Goal: Task Accomplishment & Management: Manage account settings

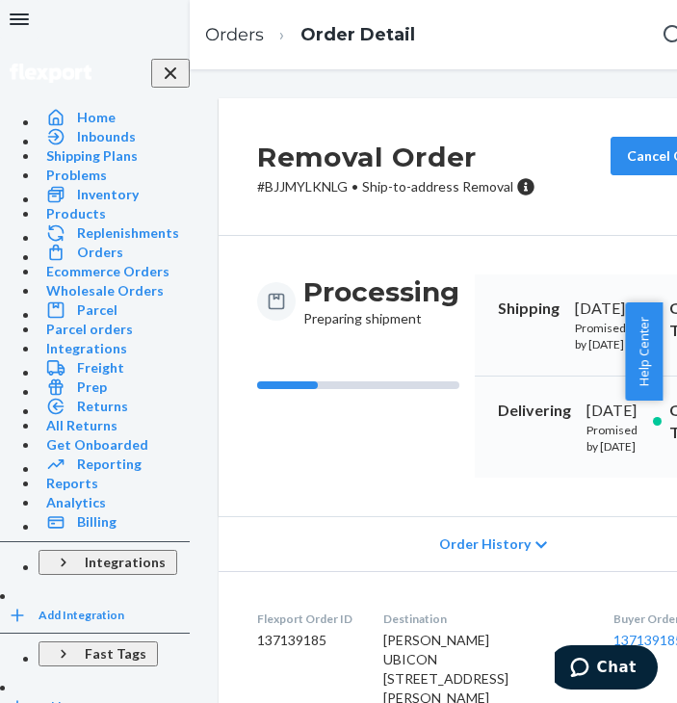
click at [29, 25] on icon "Open Navigation" at bounding box center [19, 19] width 19 height 12
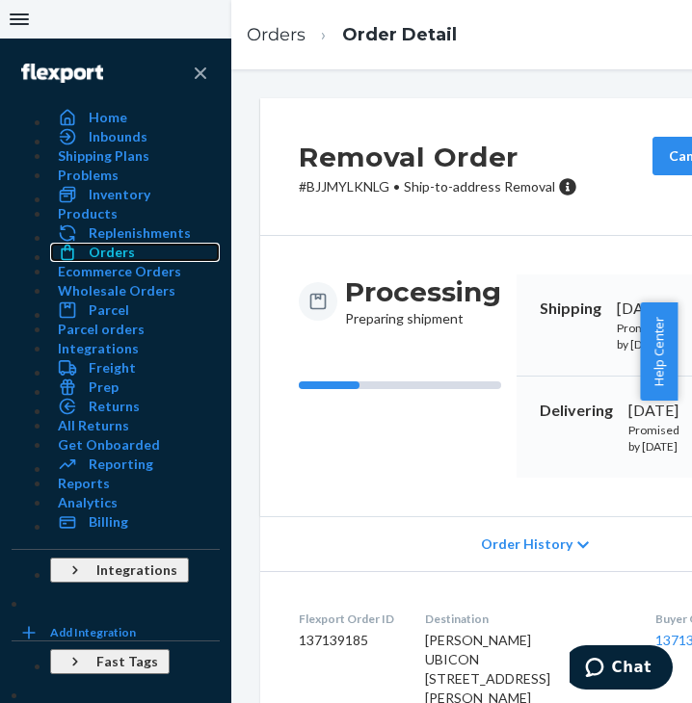
click at [89, 262] on div "Orders" at bounding box center [112, 252] width 46 height 19
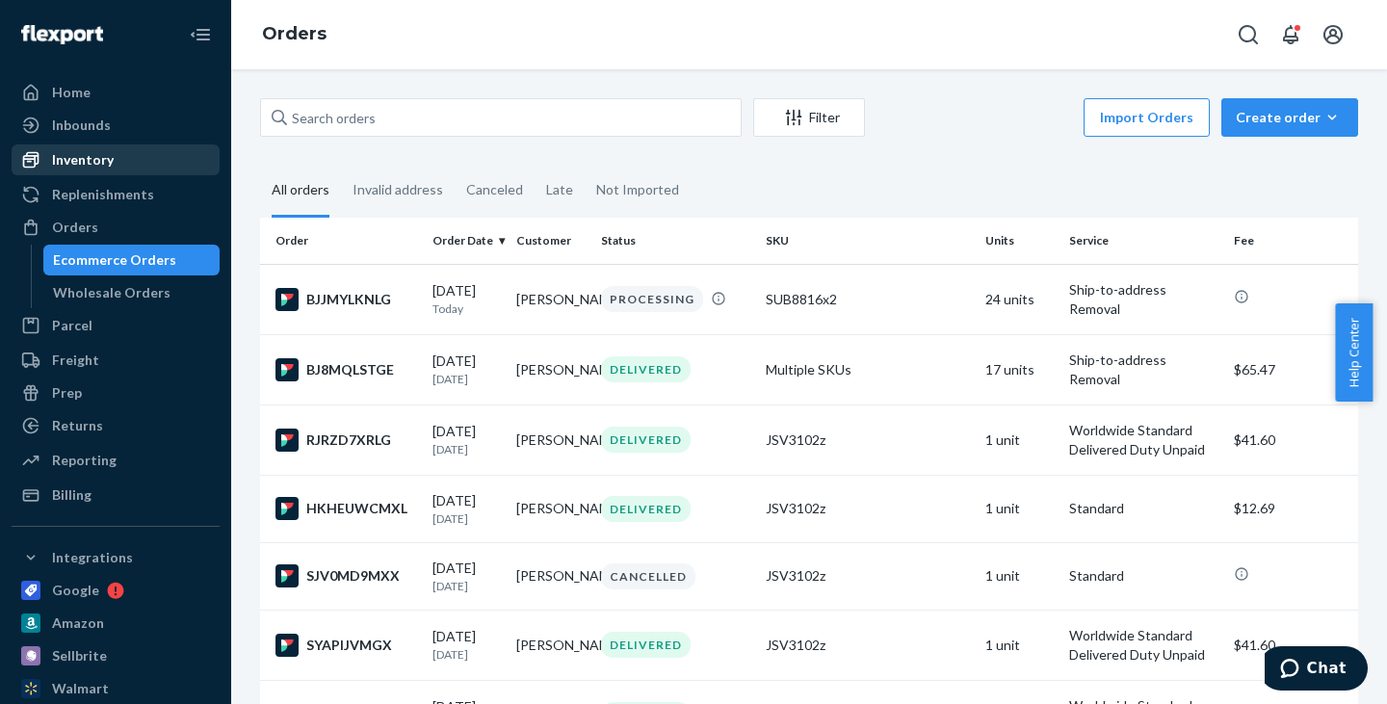
click at [81, 165] on div "Inventory" at bounding box center [83, 159] width 62 height 19
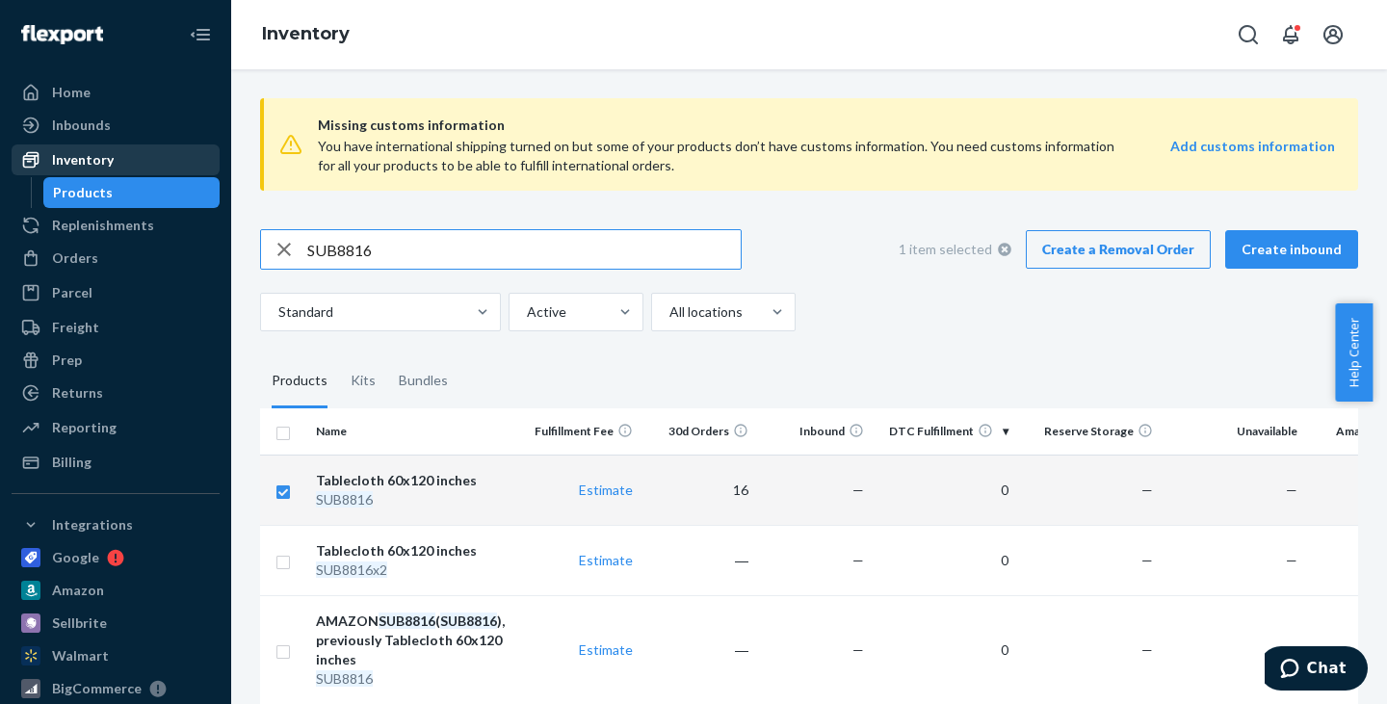
checkbox input "true"
click at [1120, 245] on link "Create a Removal Order" at bounding box center [1118, 249] width 185 height 39
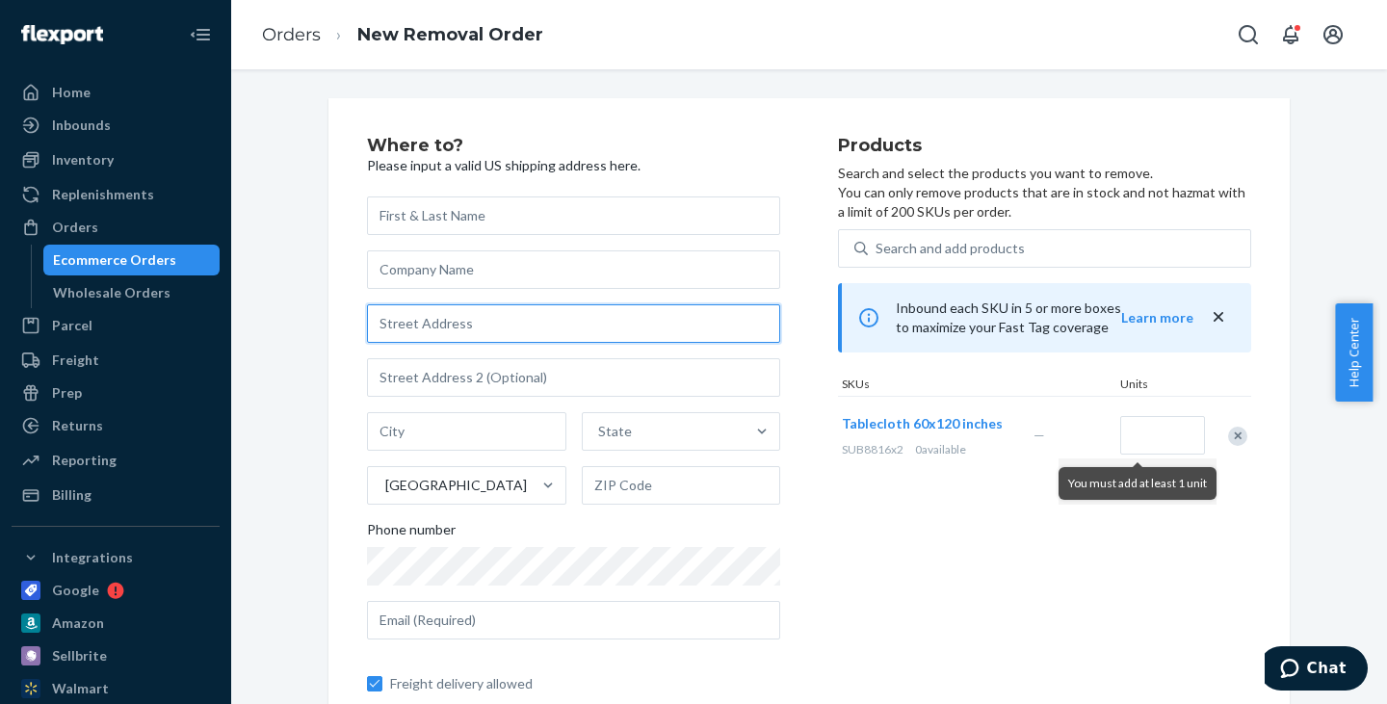
click at [516, 333] on input "text" at bounding box center [573, 323] width 413 height 39
type input "[STREET_ADDRESS][PERSON_NAME]"
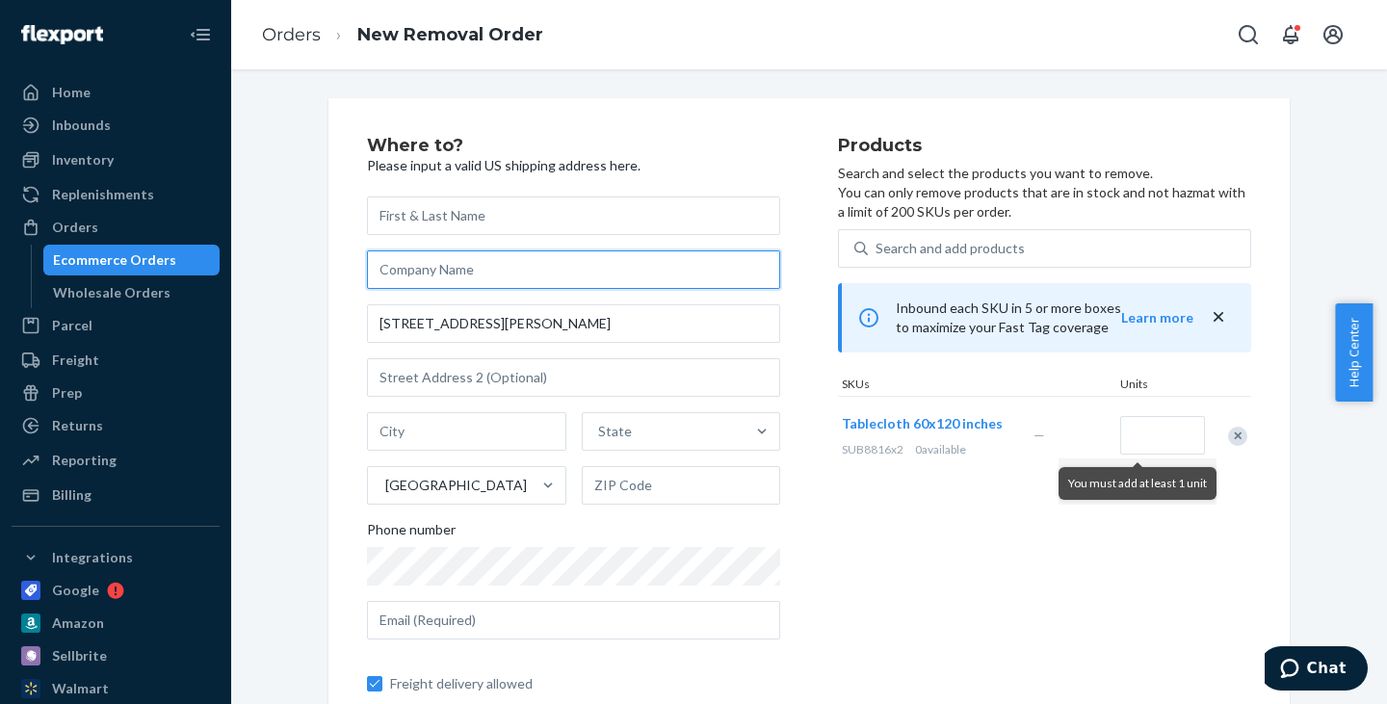
type input "UBICON"
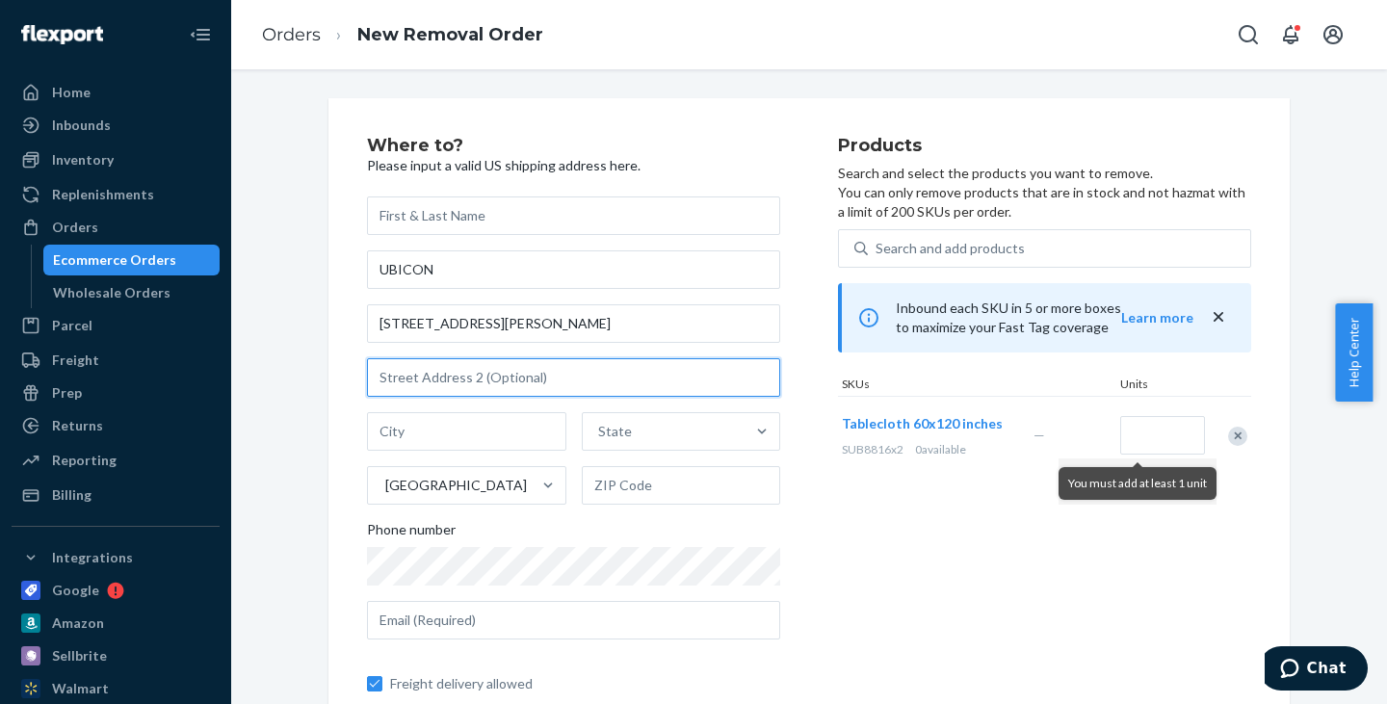
type input "102"
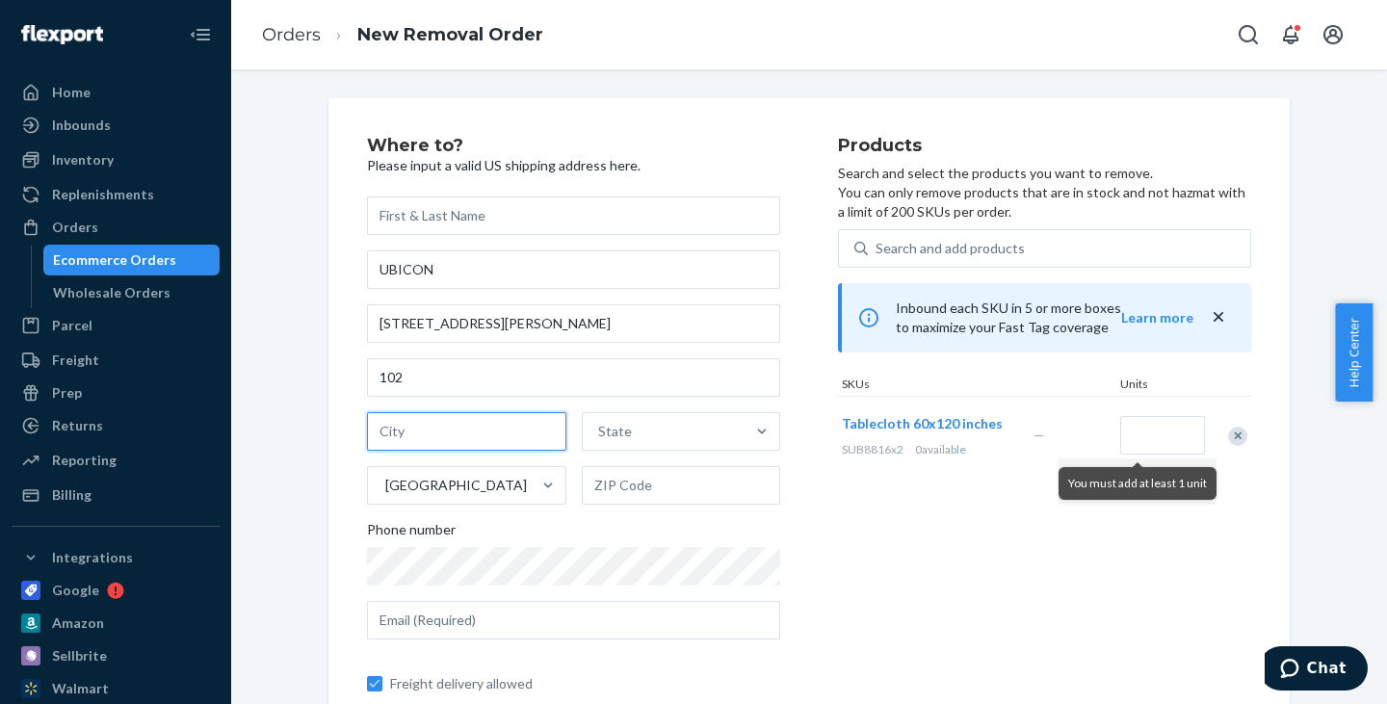
type input "Woodridge"
type input "IL"
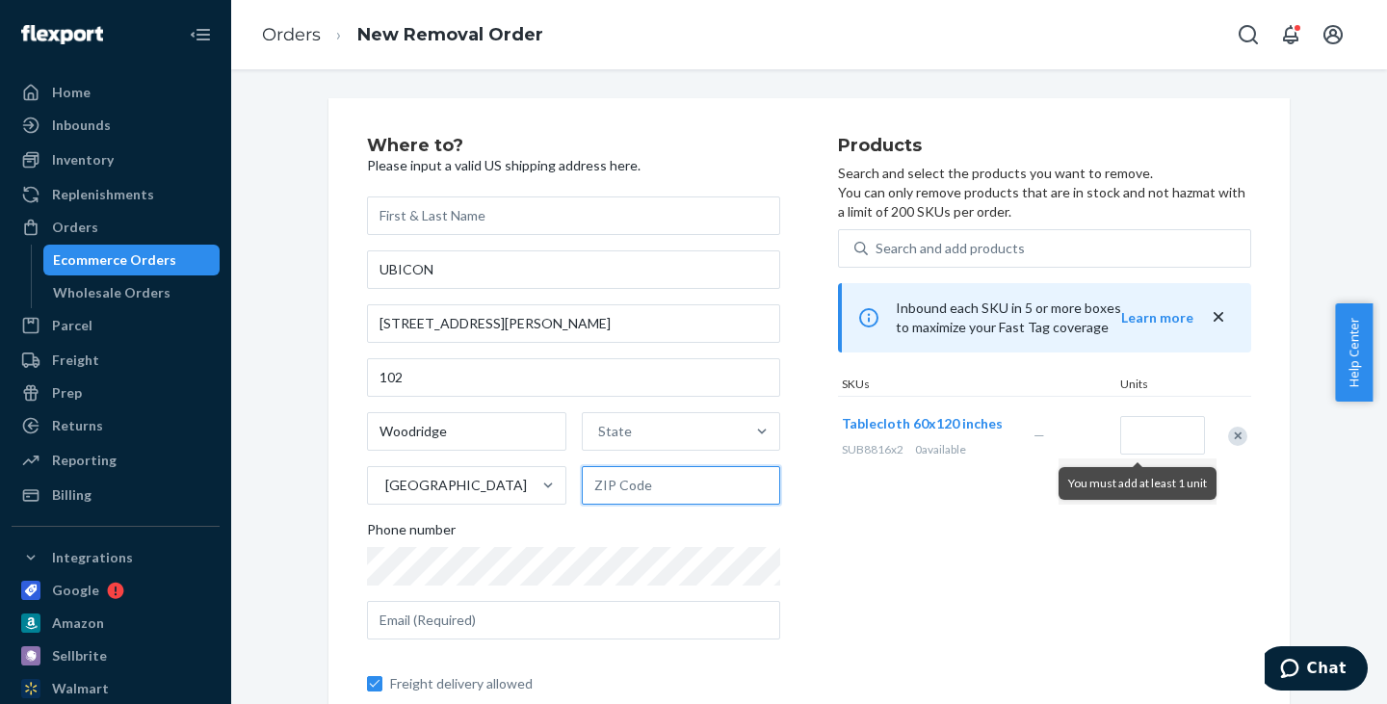
type input "60517"
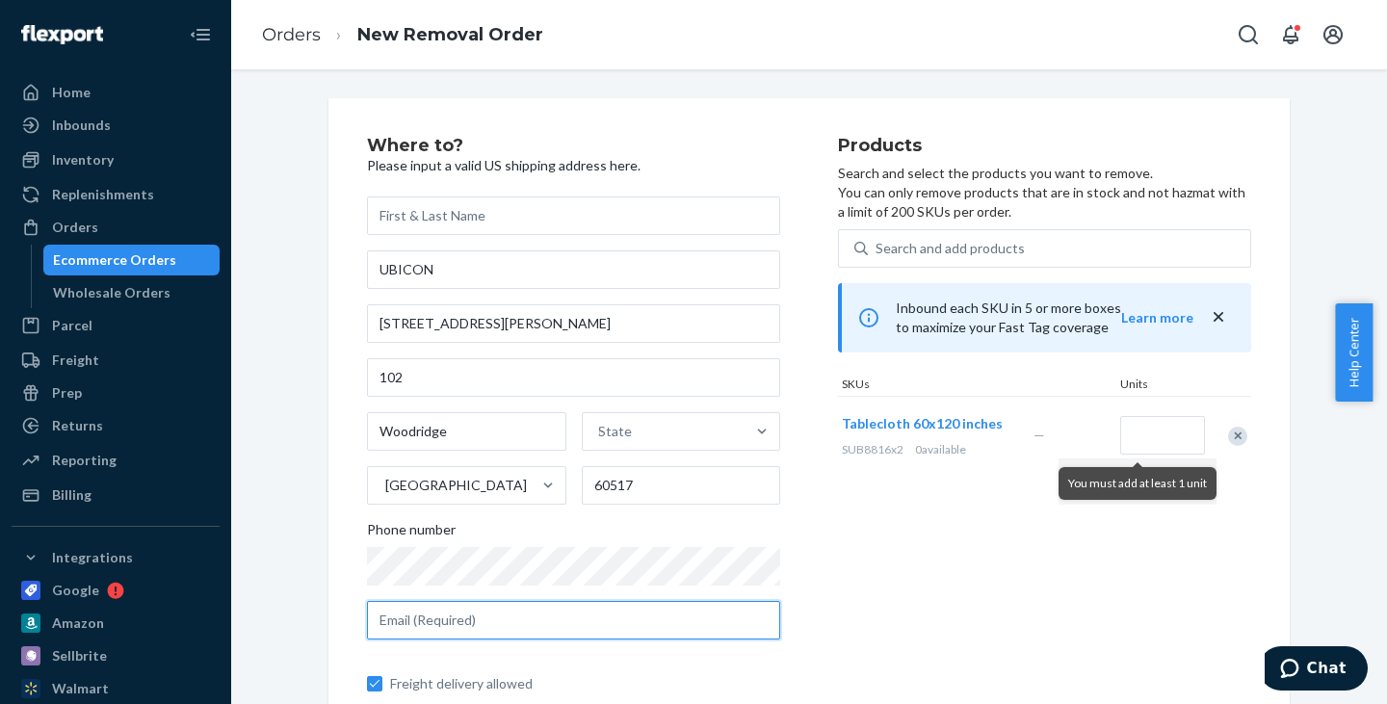
type input "[EMAIL_ADDRESS][DOMAIN_NAME]"
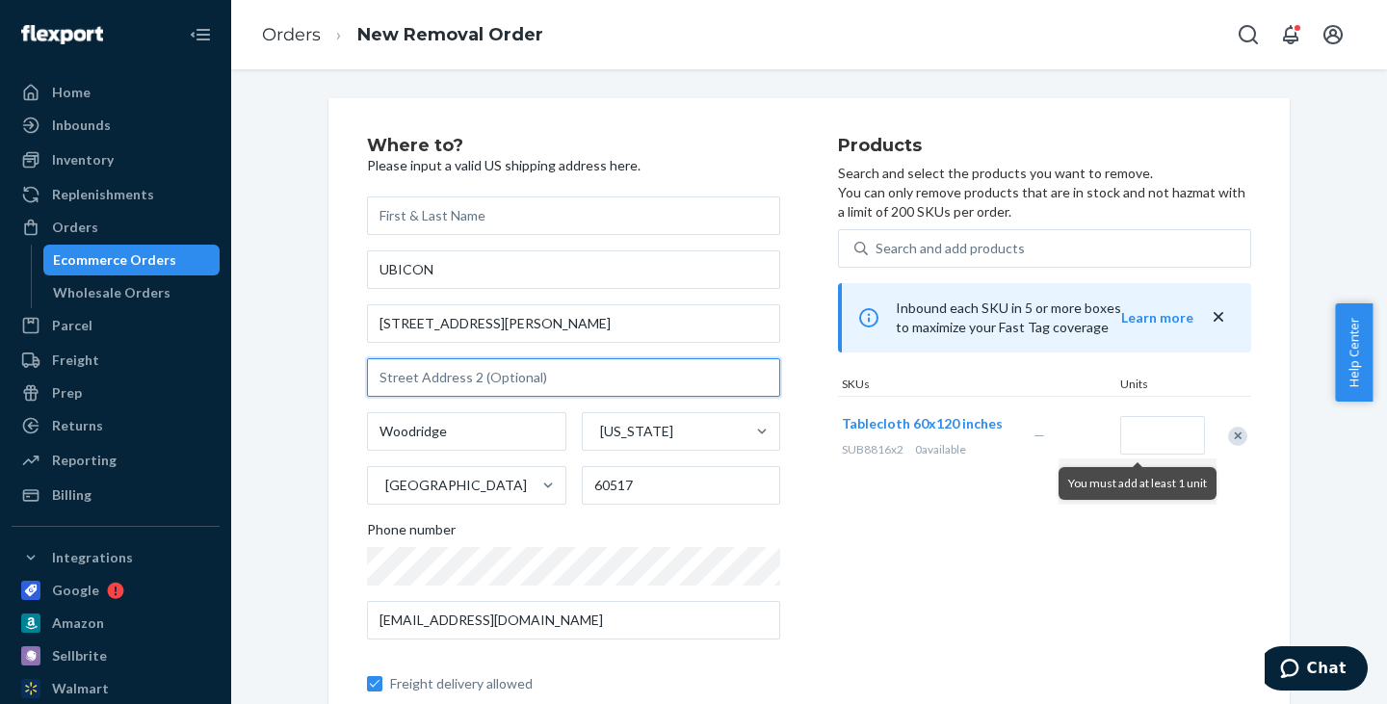
click at [560, 383] on input "text" at bounding box center [573, 377] width 413 height 39
type input "102"
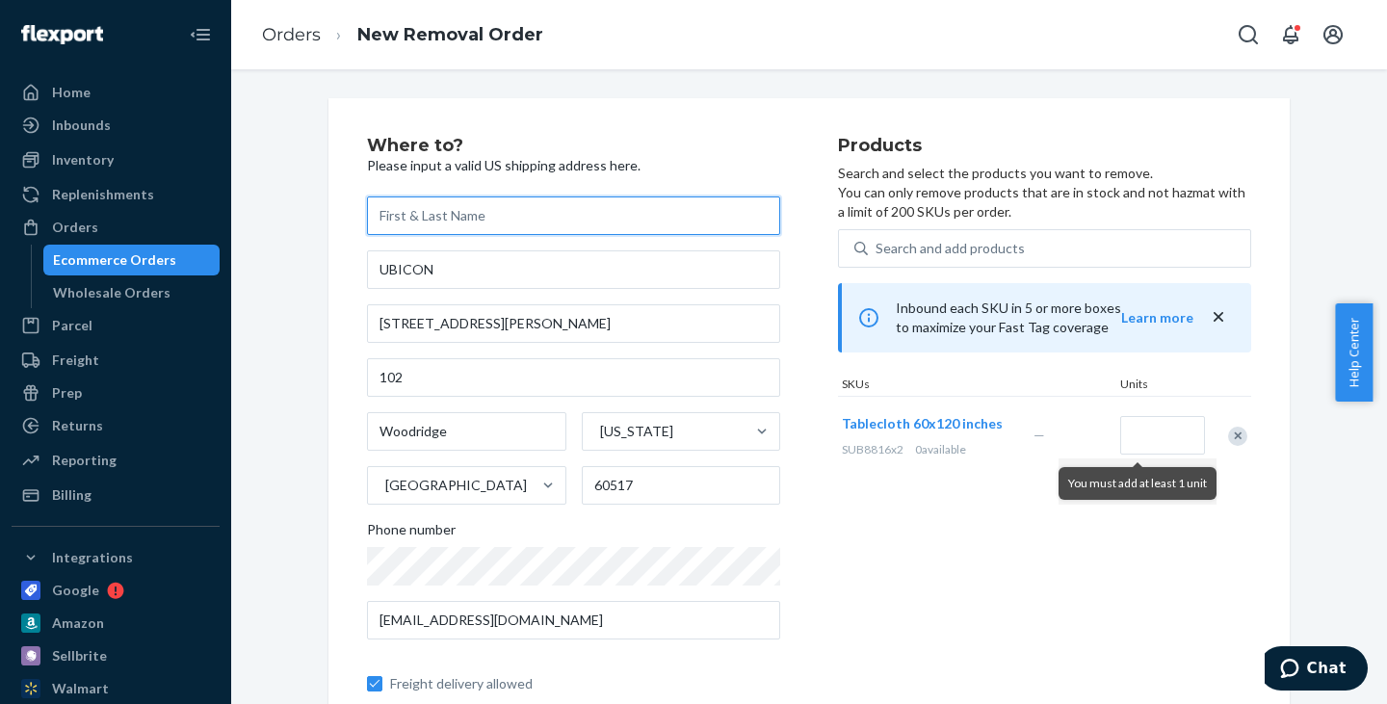
click at [536, 207] on input "text" at bounding box center [573, 215] width 413 height 39
type input "[PERSON_NAME]"
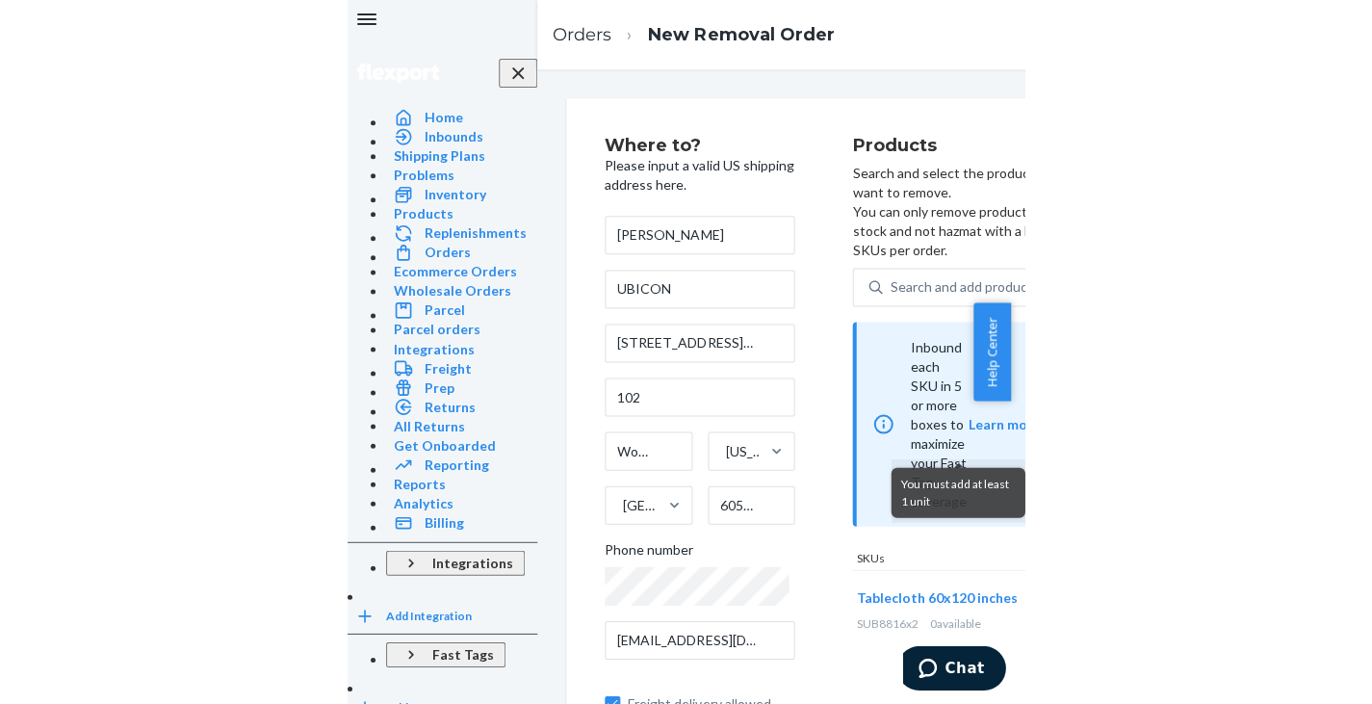
scroll to position [0, 53]
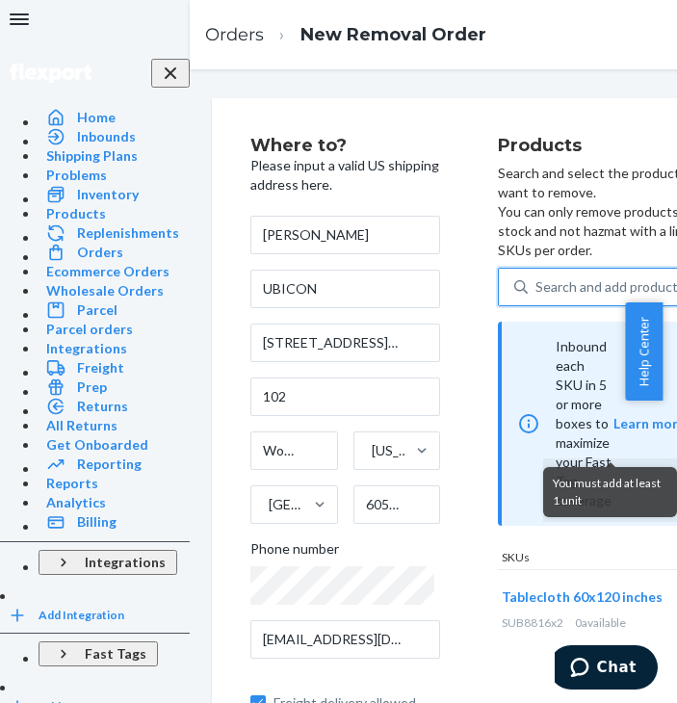
click at [535, 277] on div "Search and add products" at bounding box center [609, 286] width 149 height 19
click at [535, 277] on input "0 results available. Use Up and Down to choose options, press Enter to select t…" at bounding box center [536, 286] width 2 height 19
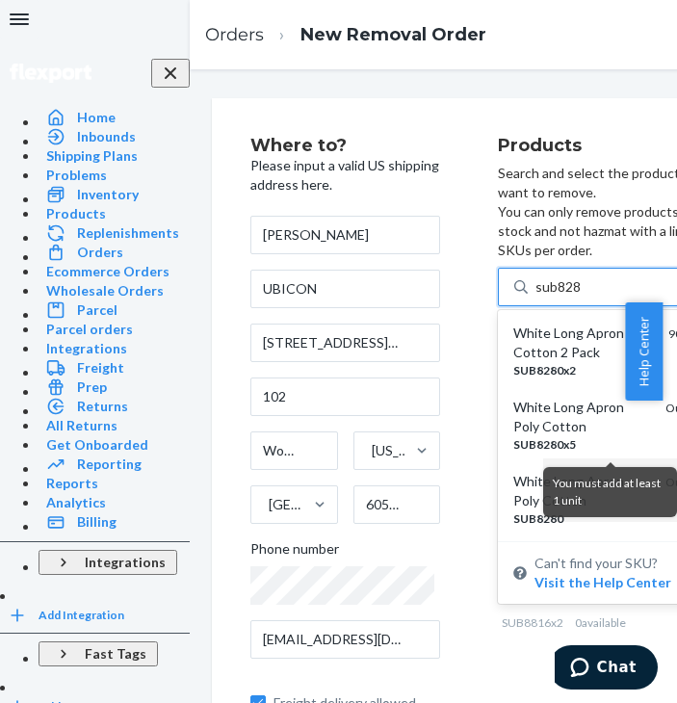
type input "sub8280"
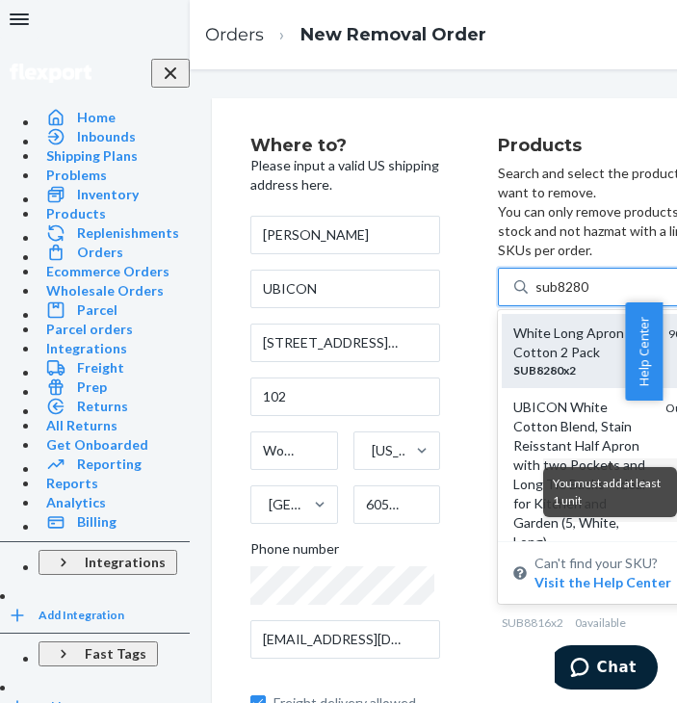
click at [513, 324] on div "White Long Apron Poly Cotton 2 Pack" at bounding box center [583, 343] width 140 height 39
click at [535, 297] on input "sub8280" at bounding box center [562, 286] width 54 height 19
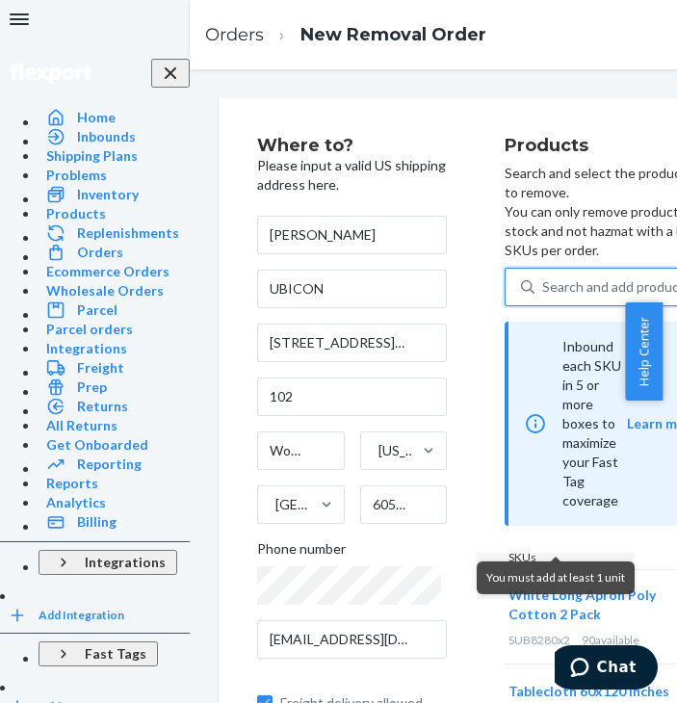
click at [535, 270] on div "Search and add products" at bounding box center [646, 287] width 222 height 35
click at [542, 277] on input "0 results available. Use Up and Down to choose options, press Enter to select t…" at bounding box center [543, 286] width 2 height 19
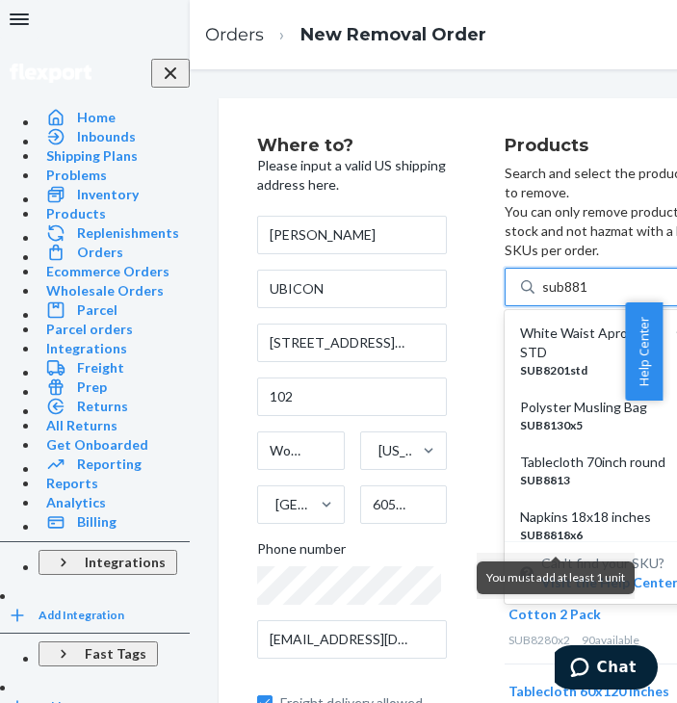
type input "sub8810"
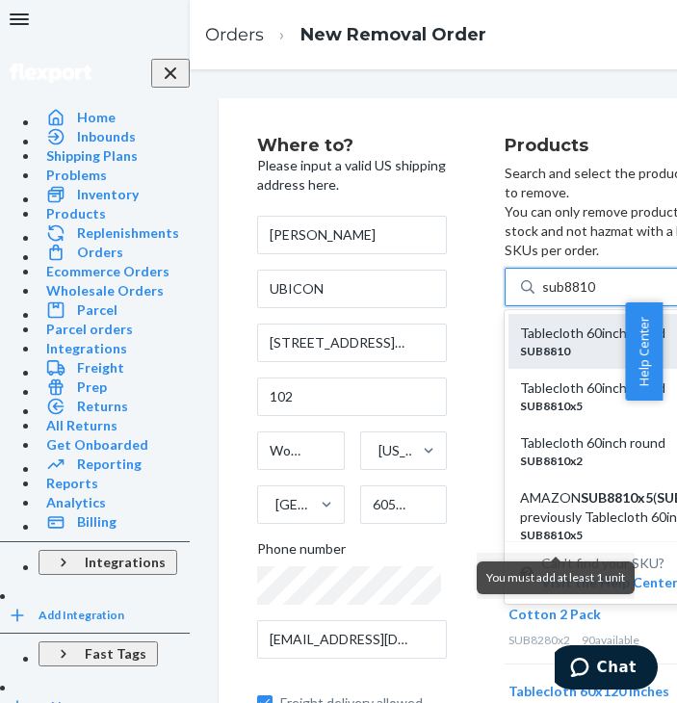
click at [520, 324] on div "Tablecloth 60inch round" at bounding box center [612, 333] width 184 height 19
click at [542, 297] on input "sub8810" at bounding box center [569, 286] width 54 height 19
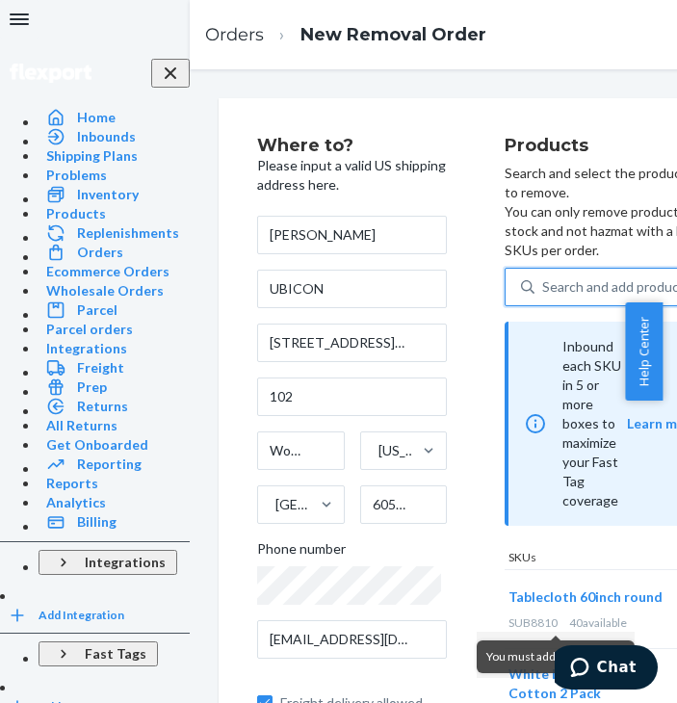
click at [542, 277] on div "Search and add products" at bounding box center [616, 286] width 149 height 19
click at [542, 277] on input "0 results available. Use Up and Down to choose options, press Enter to select t…" at bounding box center [543, 286] width 2 height 19
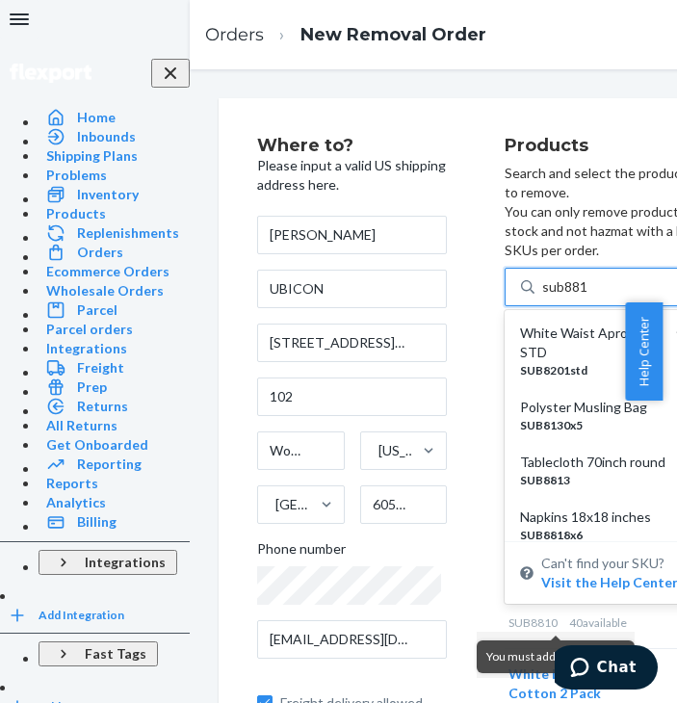
type input "sub8811"
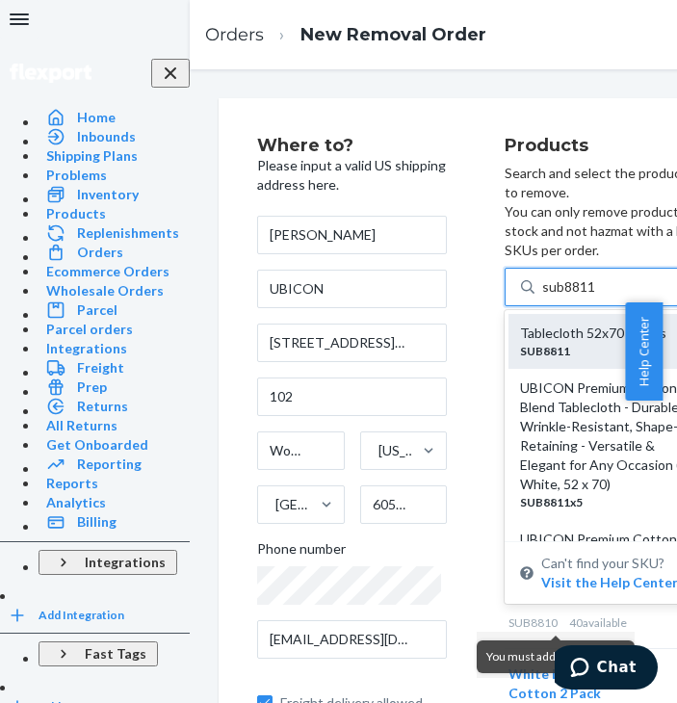
click at [520, 324] on div "Tablecloth 52x70 inches" at bounding box center [612, 333] width 184 height 19
click at [542, 294] on input "sub8811" at bounding box center [569, 286] width 54 height 19
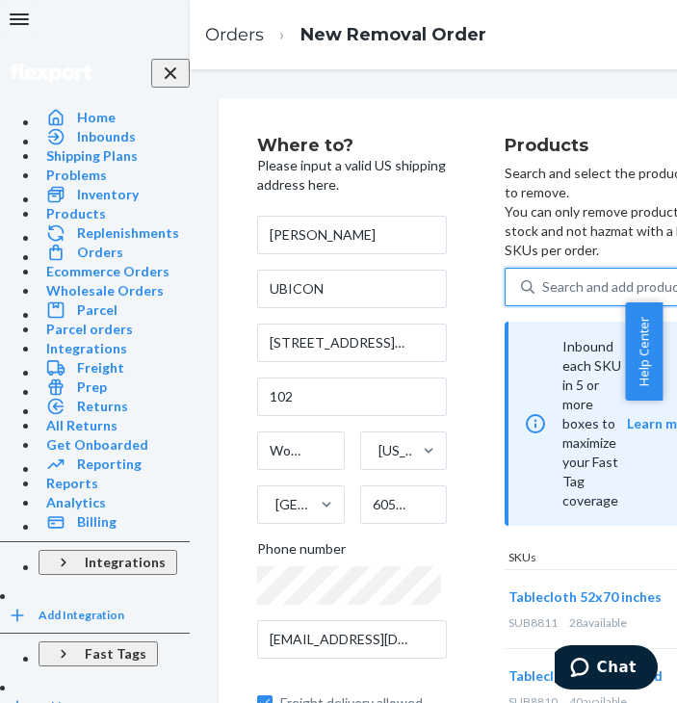
click at [542, 277] on div "Search and add products" at bounding box center [616, 286] width 149 height 19
click at [542, 277] on input "0 results available. Use Up and Down to choose options, press Enter to select t…" at bounding box center [543, 286] width 2 height 19
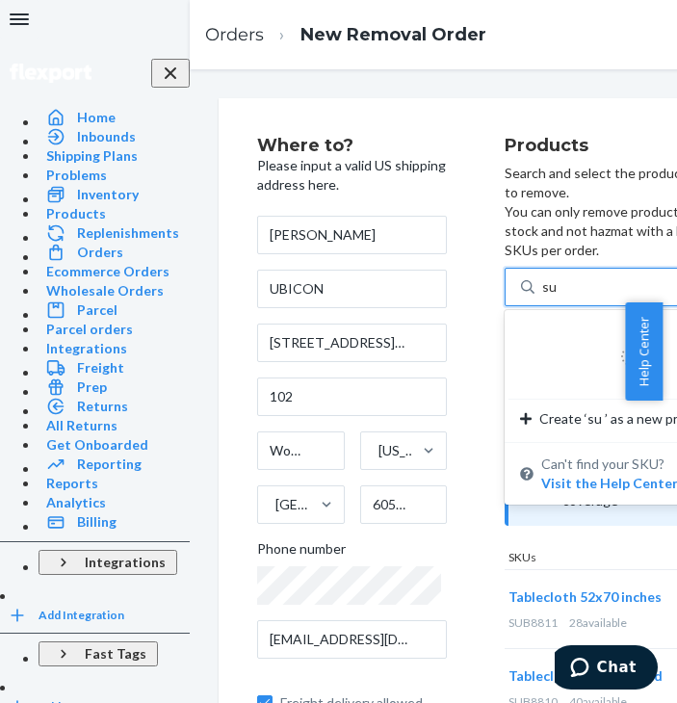
type input "s"
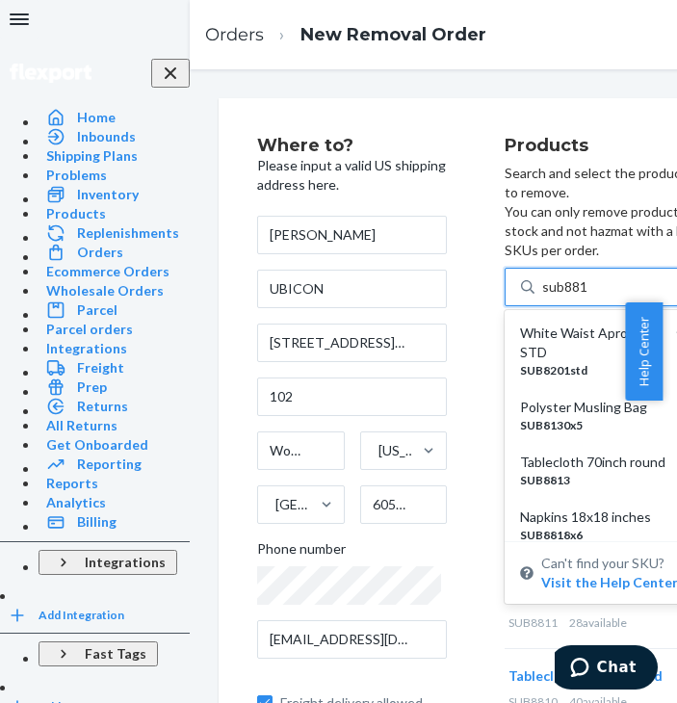
type input "sub8812"
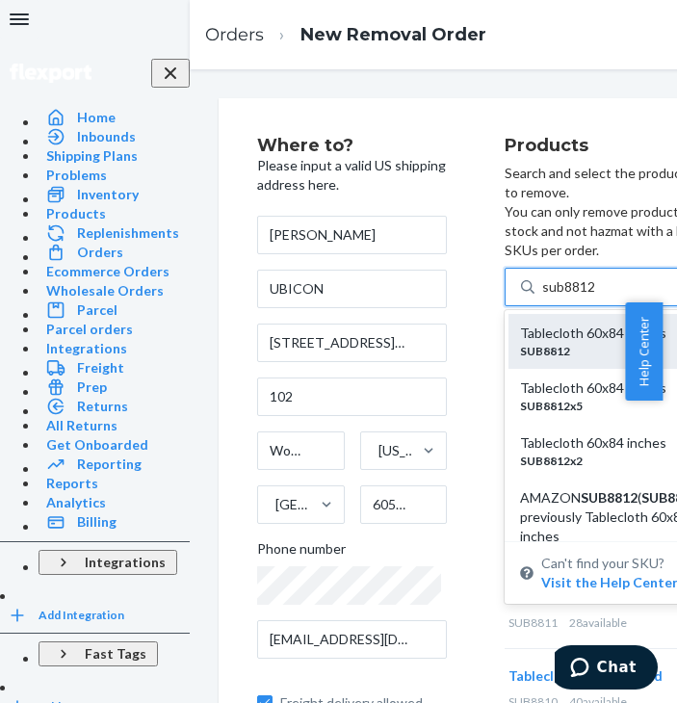
click at [520, 324] on div "Tablecloth 60x84 inches" at bounding box center [596, 333] width 153 height 19
click at [542, 290] on input "sub8812" at bounding box center [569, 286] width 54 height 19
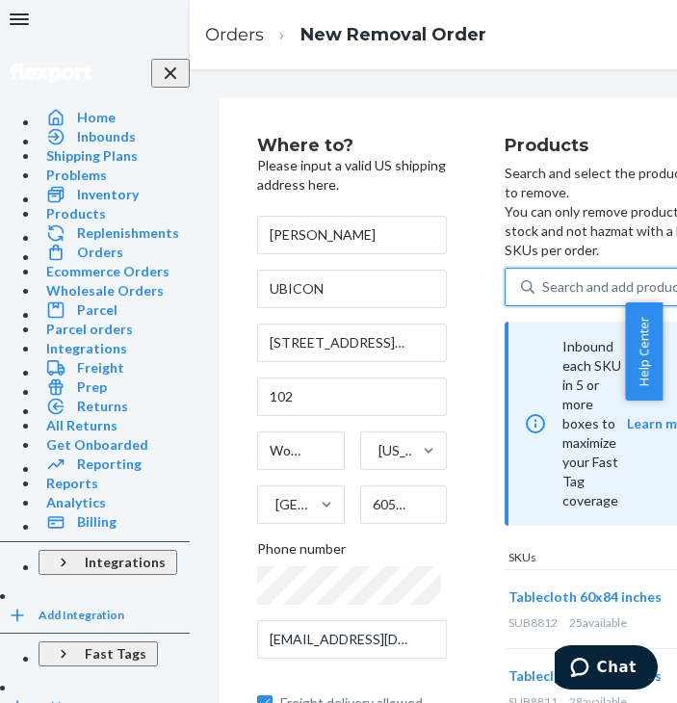
click at [535, 270] on div "Search and add products" at bounding box center [646, 287] width 222 height 35
click at [542, 277] on input "0 results available. Use Up and Down to choose options, press Enter to select t…" at bounding box center [543, 286] width 2 height 19
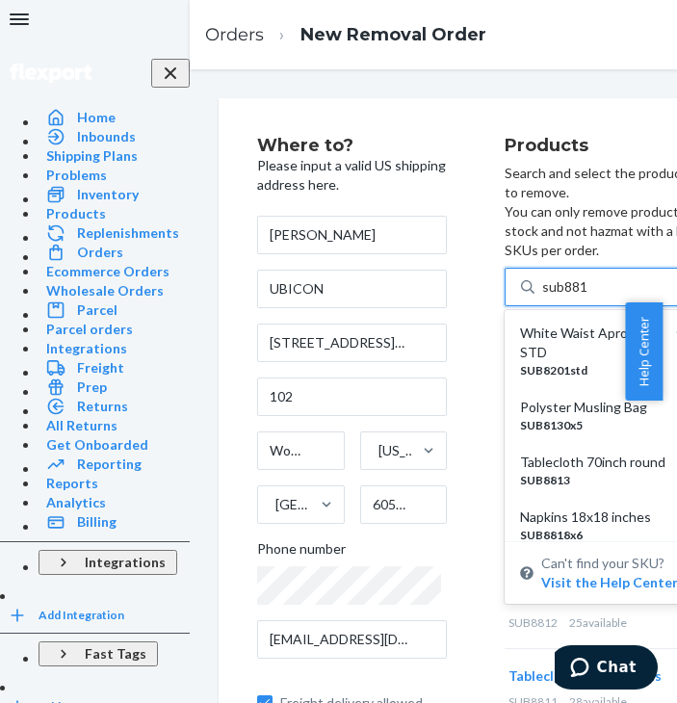
type input "sub8813"
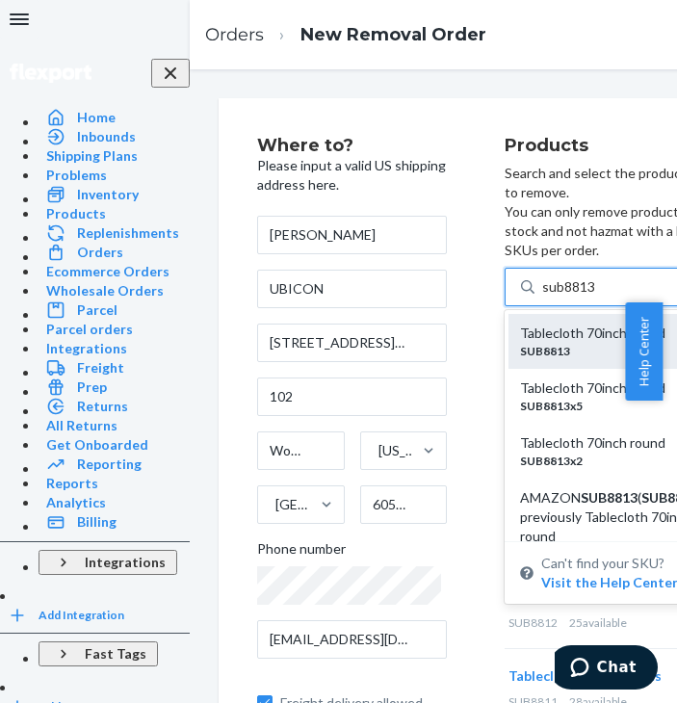
click at [520, 324] on div "Tablecloth 70inch round" at bounding box center [596, 333] width 153 height 19
click at [542, 292] on input "sub8813" at bounding box center [569, 286] width 54 height 19
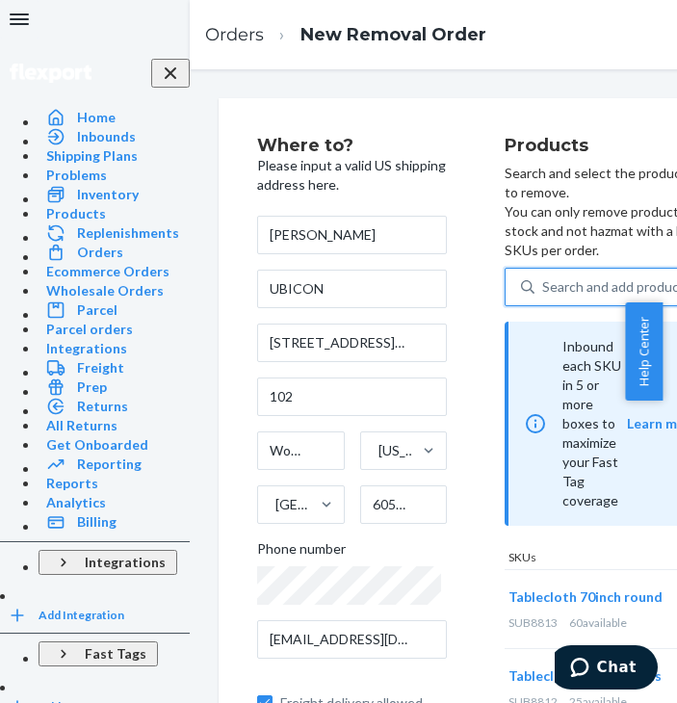
click at [542, 277] on div "Search and add products" at bounding box center [616, 286] width 149 height 19
click at [542, 277] on input "0 results available. Select is focused ,type to refine list, press Down to open…" at bounding box center [543, 286] width 2 height 19
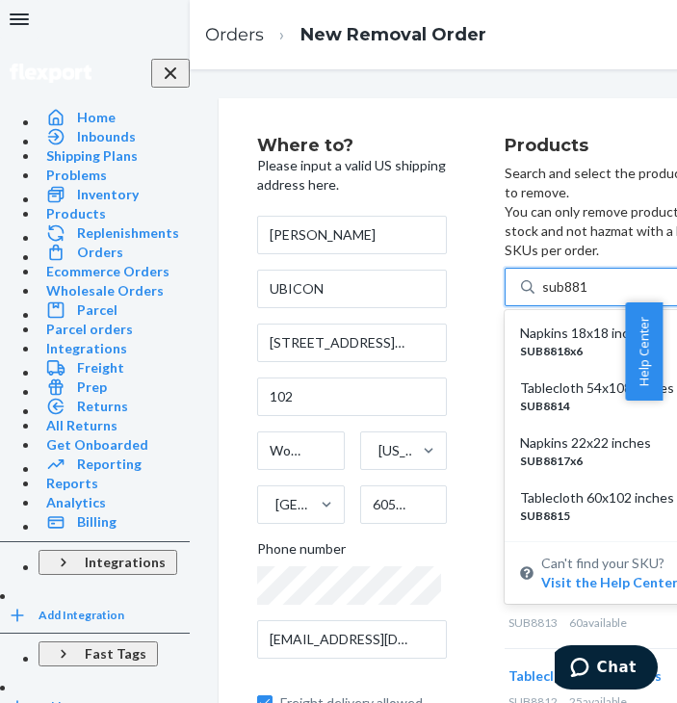
type input "sub8814"
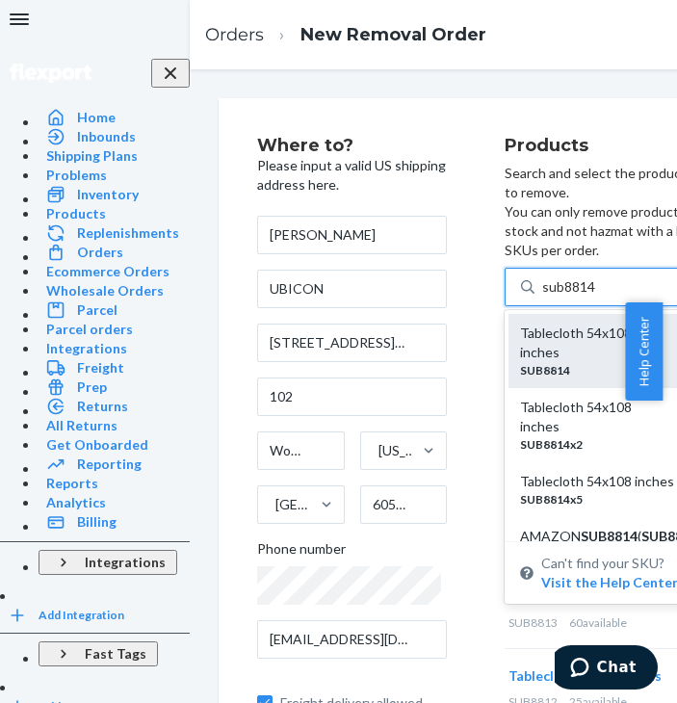
click at [520, 324] on div "Tablecloth 54x108 inches" at bounding box center [596, 343] width 153 height 39
click at [542, 297] on input "sub8814" at bounding box center [569, 286] width 54 height 19
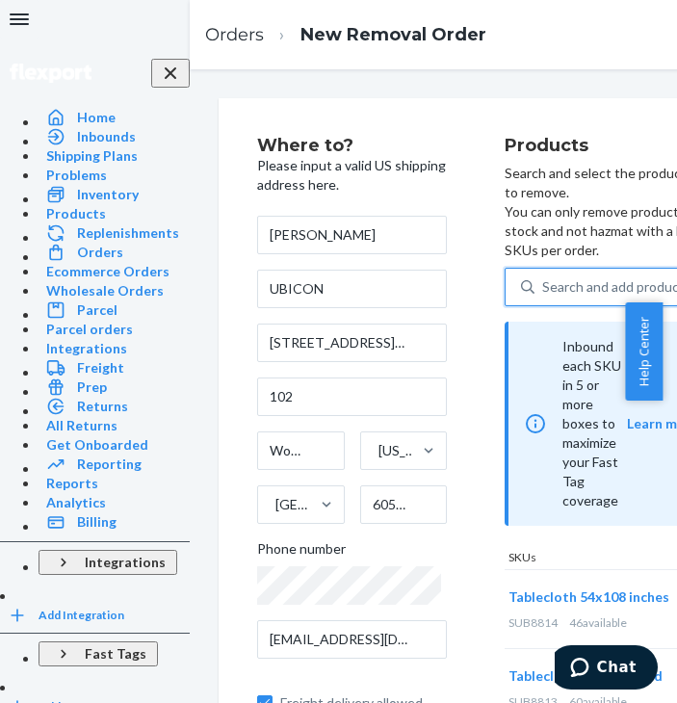
click at [542, 277] on div "Search and add products" at bounding box center [616, 286] width 149 height 19
click at [542, 277] on input "0 results available. Use Up and Down to choose options, press Enter to select t…" at bounding box center [543, 286] width 2 height 19
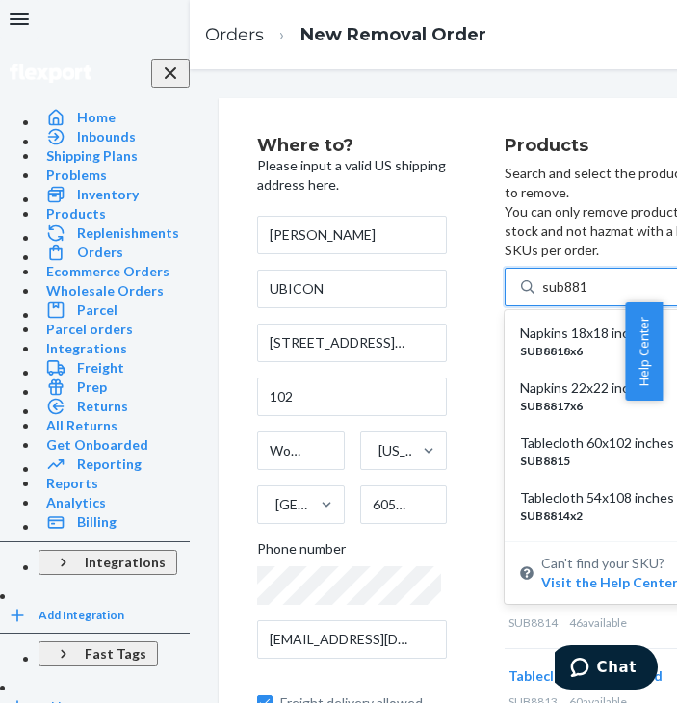
type input "sub8815"
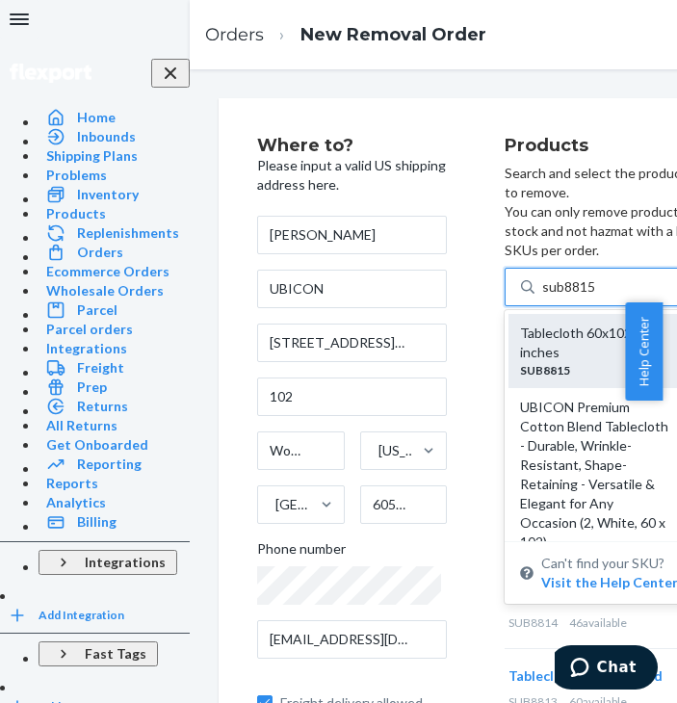
click at [520, 324] on div "Tablecloth 60x102 inches" at bounding box center [596, 343] width 153 height 39
click at [542, 293] on input "sub8815" at bounding box center [569, 286] width 54 height 19
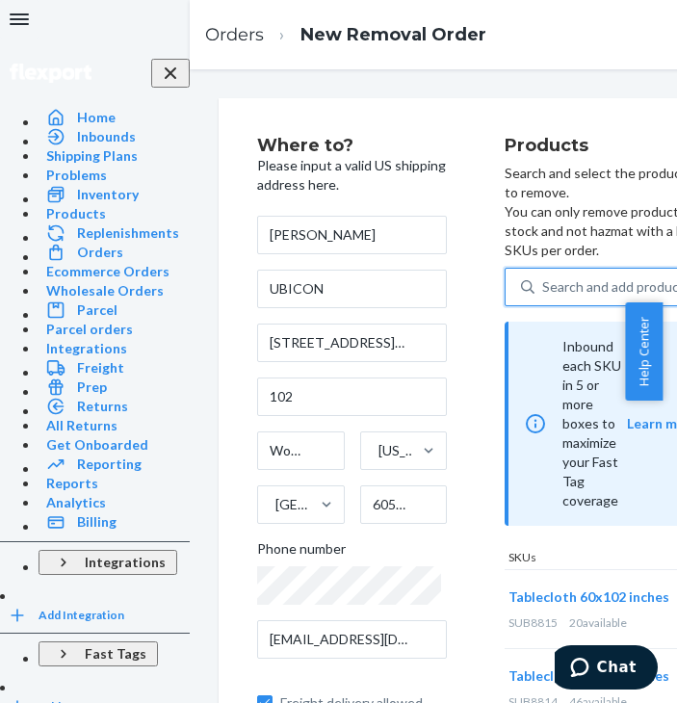
click at [542, 277] on div "Search and add products" at bounding box center [616, 286] width 149 height 19
click at [542, 277] on input "0 results available. Use Up and Down to choose options, press Enter to select t…" at bounding box center [543, 286] width 2 height 19
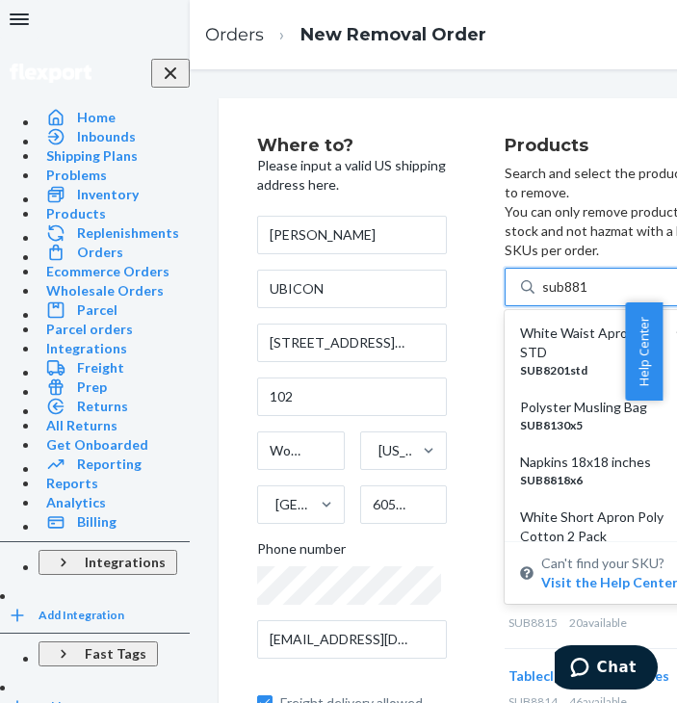
type input "sub8817"
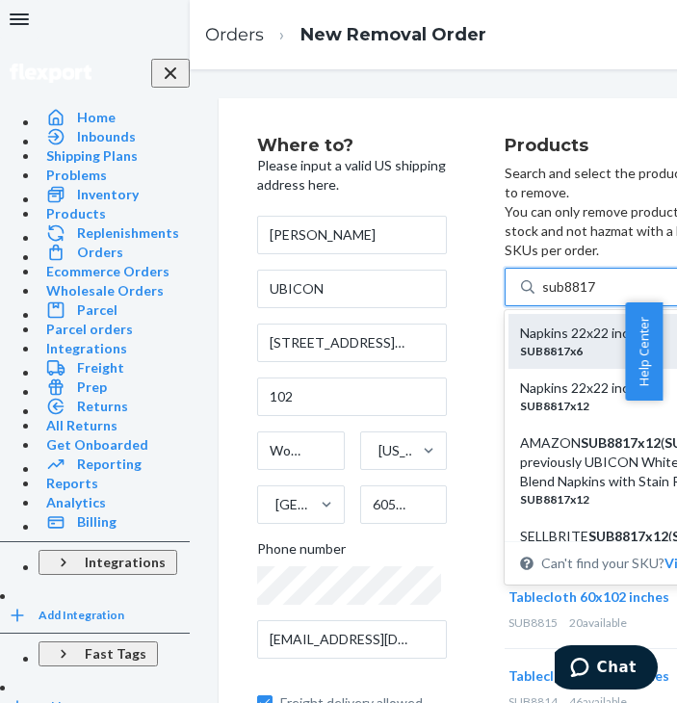
click at [520, 324] on div "Napkins 22x22 inches" at bounding box center [623, 333] width 207 height 19
click at [542, 297] on input "sub8817" at bounding box center [569, 286] width 54 height 19
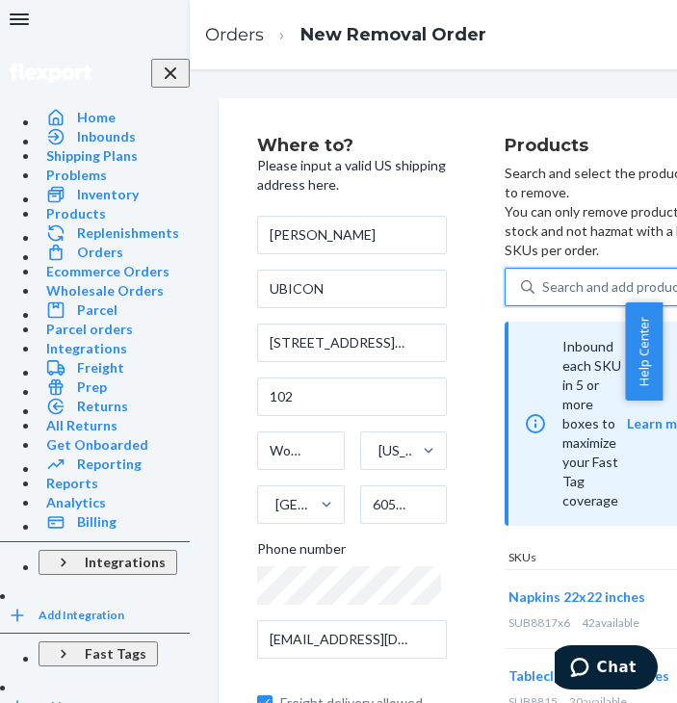
click at [542, 277] on div "Search and add products" at bounding box center [616, 286] width 149 height 19
click at [542, 277] on input "0 results available. Use Up and Down to choose options, press Enter to select t…" at bounding box center [543, 286] width 2 height 19
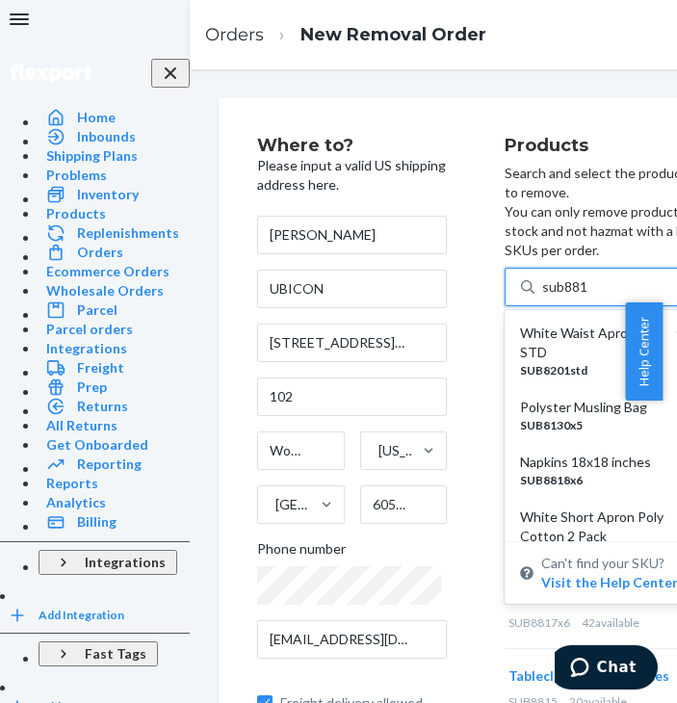
type input "sub8818"
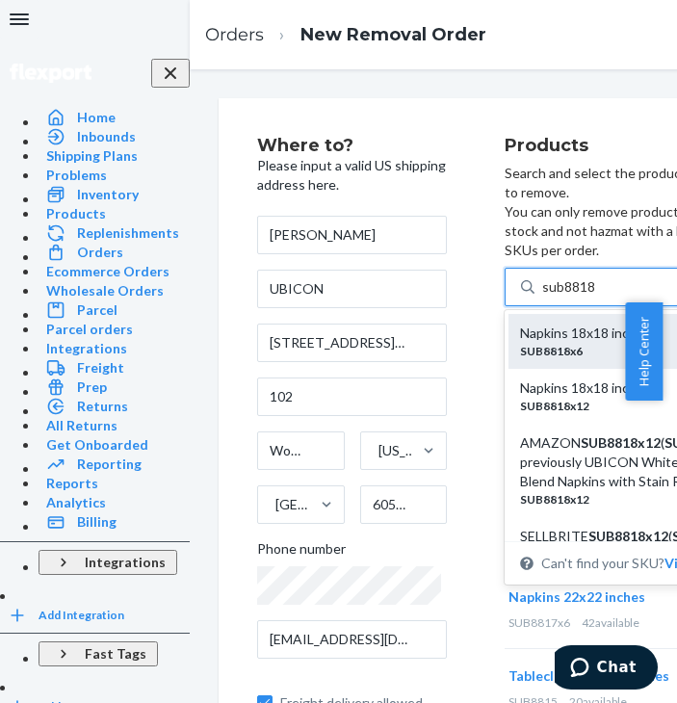
click at [520, 324] on div "Napkins 18x18 inches" at bounding box center [623, 333] width 207 height 19
click at [542, 297] on input "sub8818" at bounding box center [569, 286] width 54 height 19
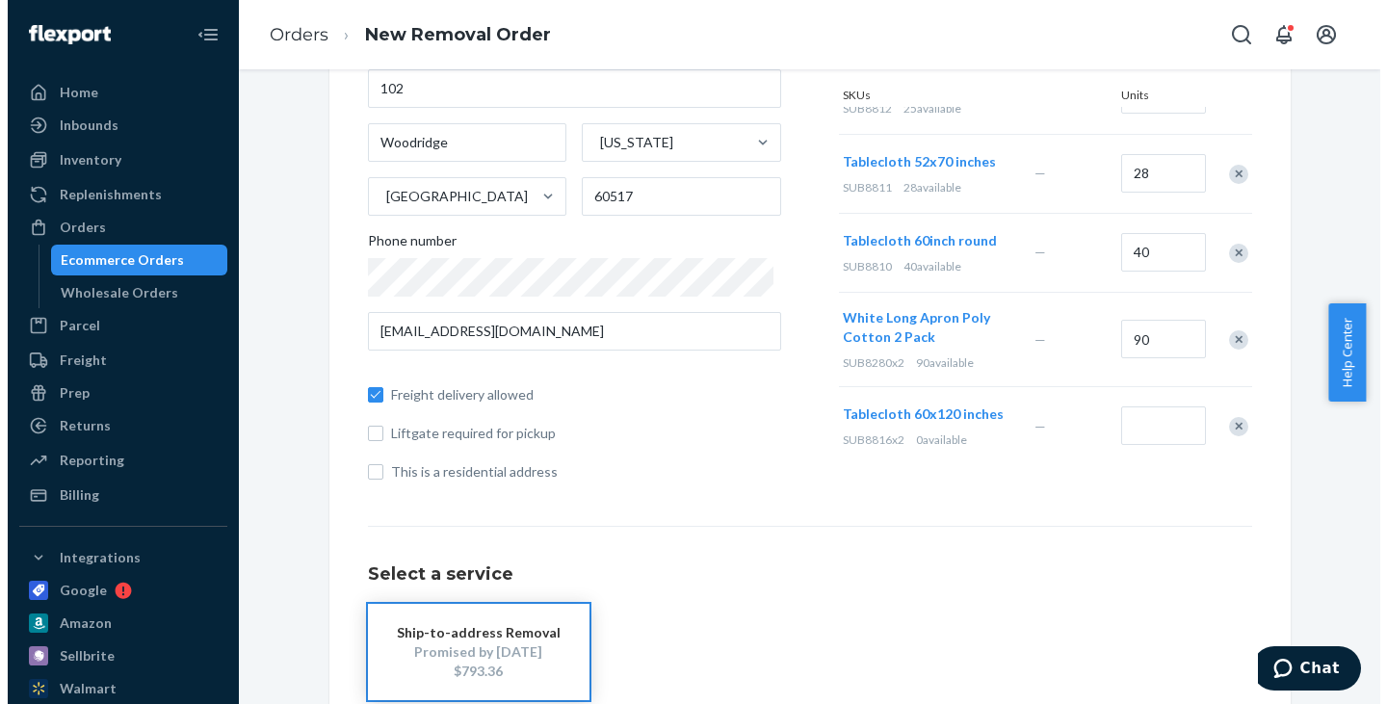
scroll to position [466, 0]
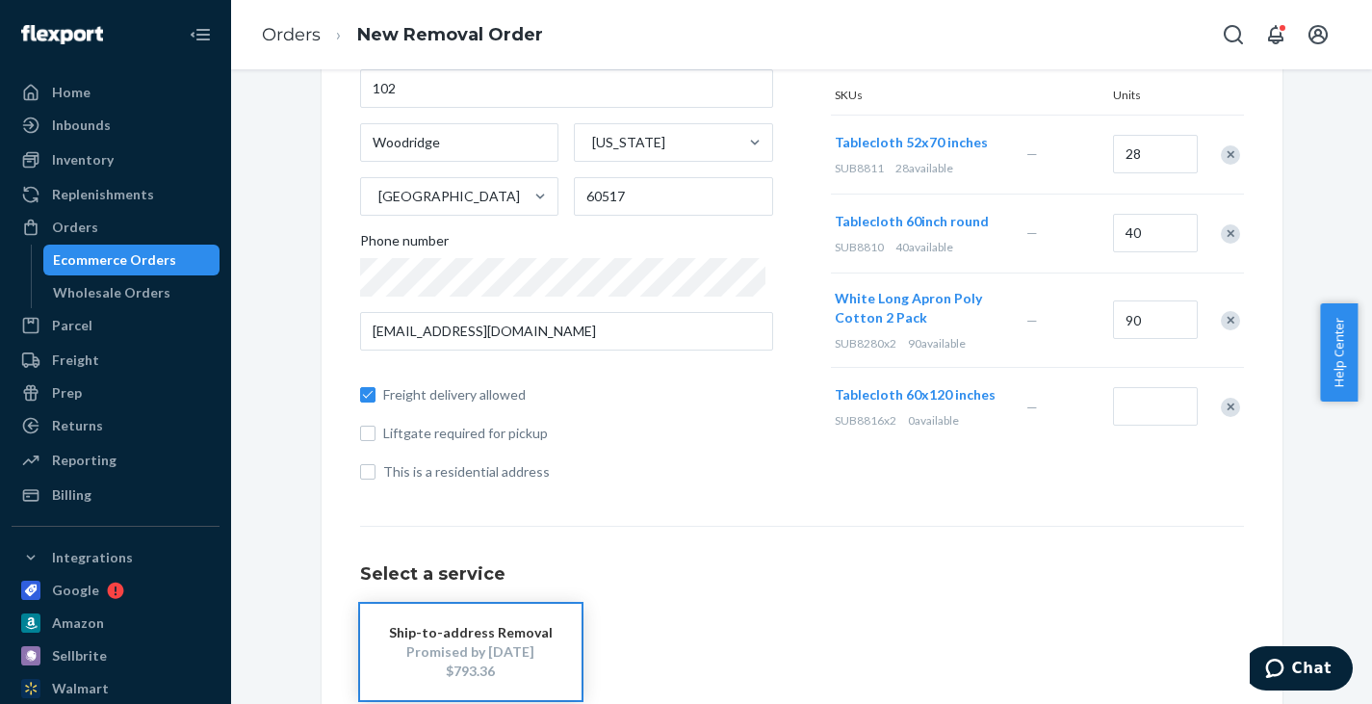
click at [1221, 408] on div "Remove Item" at bounding box center [1230, 407] width 19 height 19
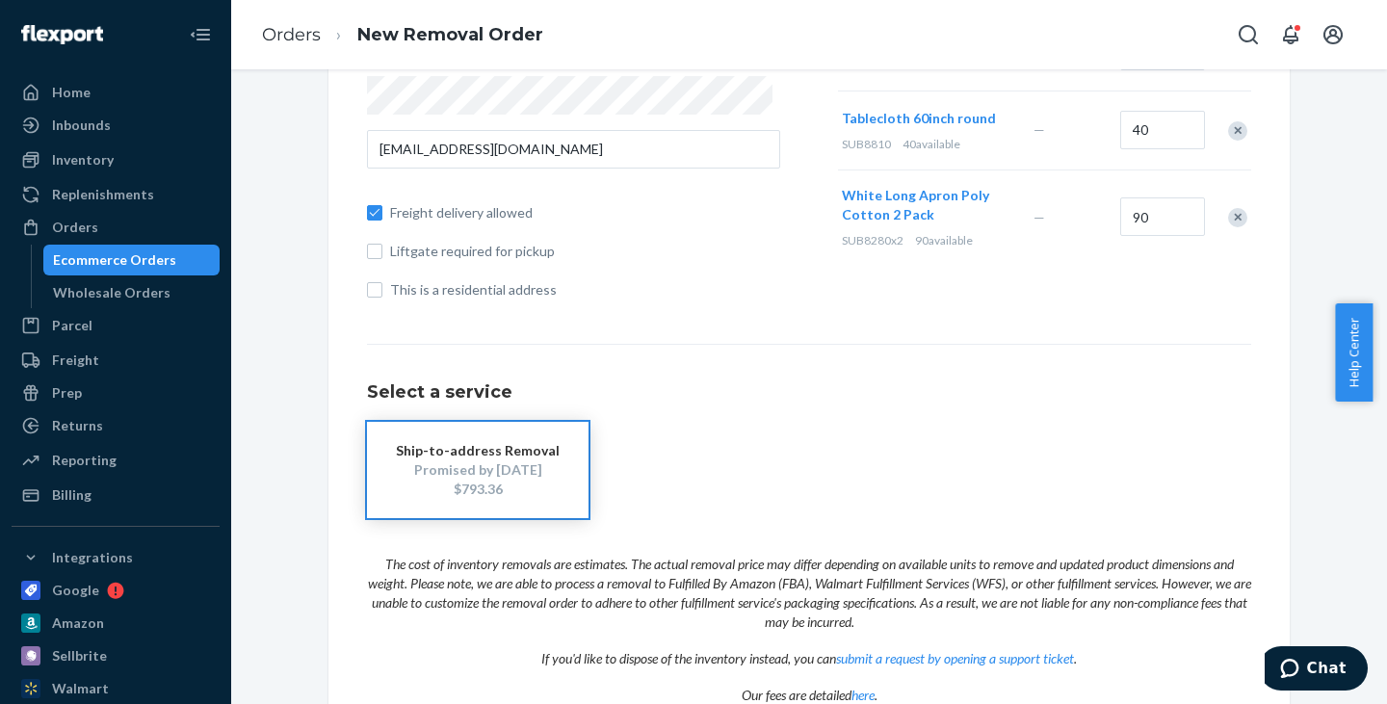
scroll to position [567, 0]
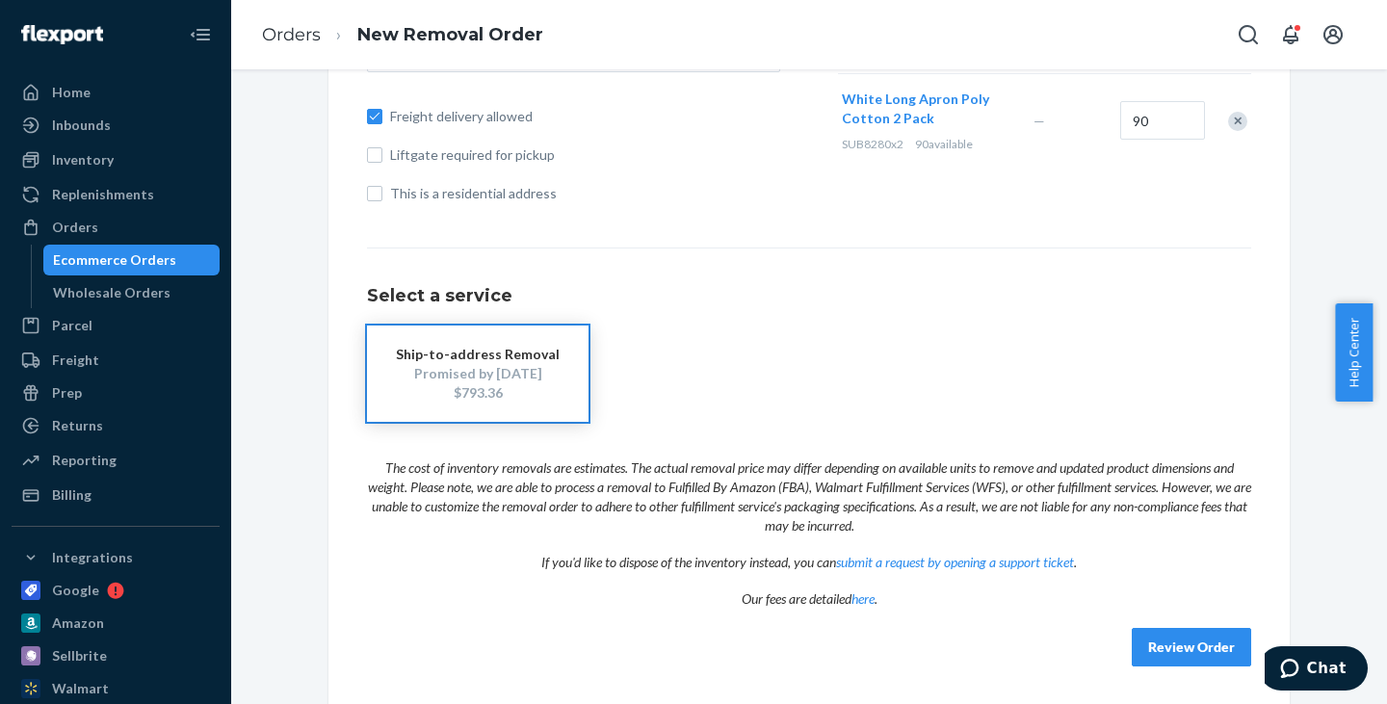
click at [1203, 636] on button "Review Order" at bounding box center [1191, 647] width 119 height 39
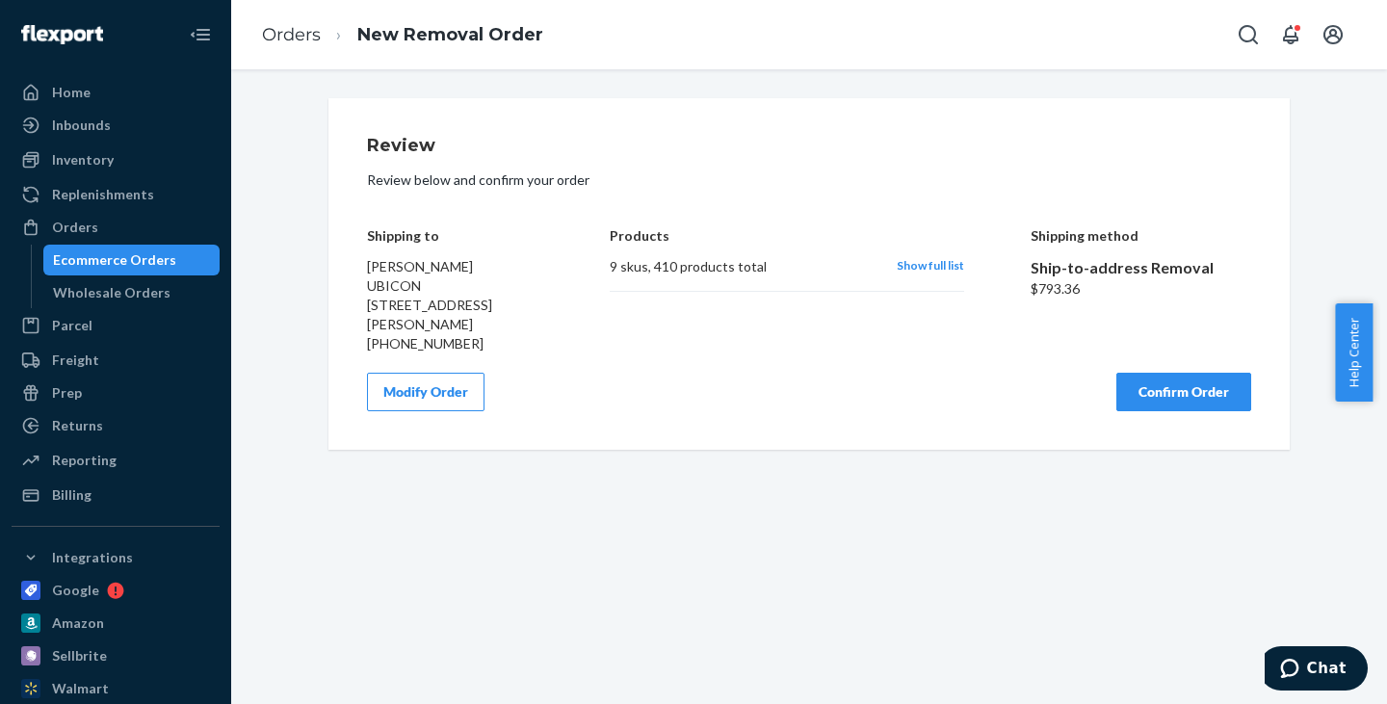
scroll to position [0, 0]
click at [1201, 406] on button "Confirm Order" at bounding box center [1183, 392] width 135 height 39
